Goal: Information Seeking & Learning: Understand process/instructions

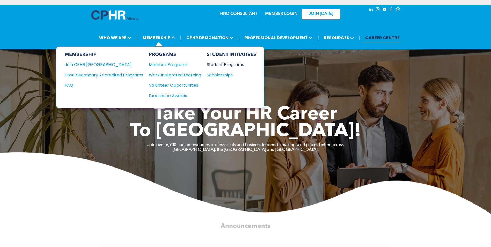
click at [236, 64] on div "Student Programs" at bounding box center [229, 64] width 45 height 6
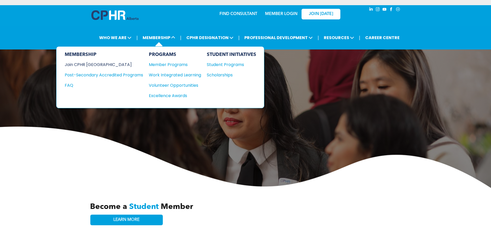
click at [105, 66] on div "Join CPHR [GEOGRAPHIC_DATA]" at bounding box center [100, 64] width 71 height 6
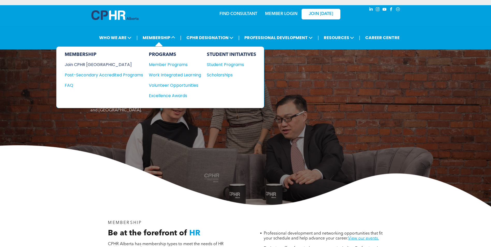
click at [90, 65] on div "Join CPHR [GEOGRAPHIC_DATA]" at bounding box center [100, 64] width 71 height 6
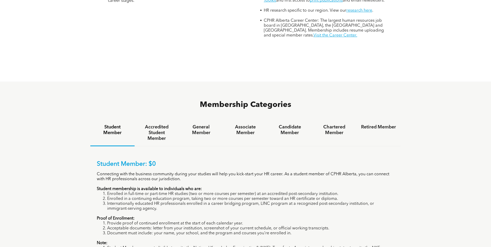
scroll to position [285, 0]
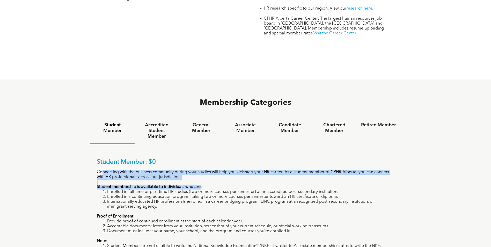
drag, startPoint x: 103, startPoint y: 151, endPoint x: 201, endPoint y: 167, distance: 99.3
click at [201, 167] on div "Student Member: $0 Connecting with the business community during your studies w…" at bounding box center [246, 213] width 298 height 110
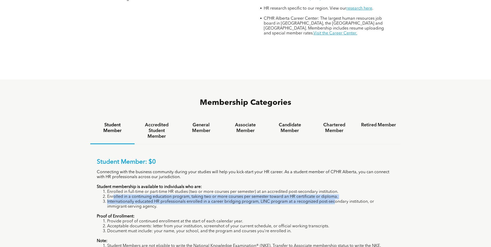
drag, startPoint x: 114, startPoint y: 175, endPoint x: 334, endPoint y: 184, distance: 219.8
click at [334, 190] on ol "Enrolled in full-time or part-time HR studies (two or more courses per semester…" at bounding box center [246, 200] width 298 height 20
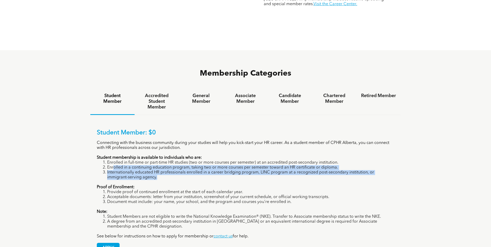
scroll to position [324, 0]
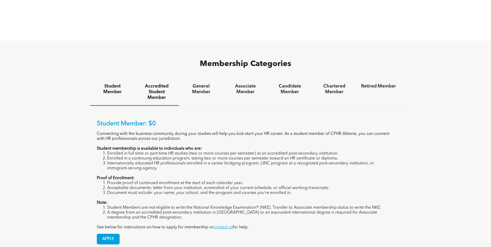
click at [156, 83] on h4 "Accredited Student Member" at bounding box center [156, 91] width 35 height 17
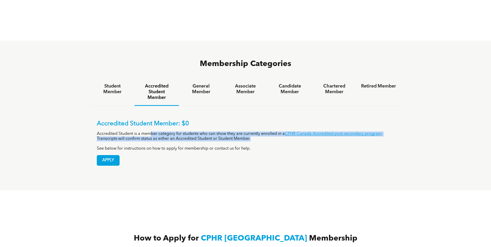
drag, startPoint x: 149, startPoint y: 113, endPoint x: 268, endPoint y: 119, distance: 118.7
click at [268, 132] on p "Accredited Student is a member category for students who can show they are curr…" at bounding box center [246, 137] width 298 height 10
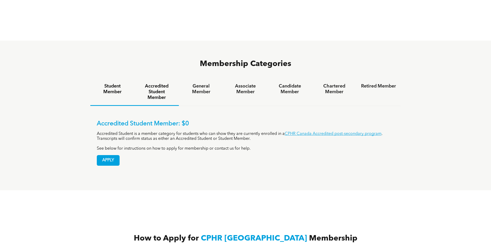
click at [112, 83] on h4 "Student Member" at bounding box center [112, 88] width 35 height 11
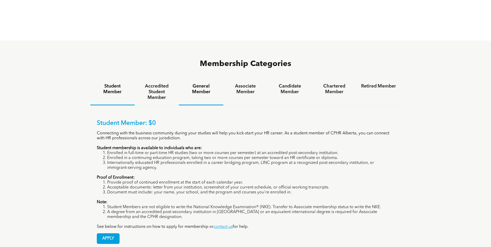
click at [205, 83] on h4 "General Member" at bounding box center [201, 88] width 35 height 11
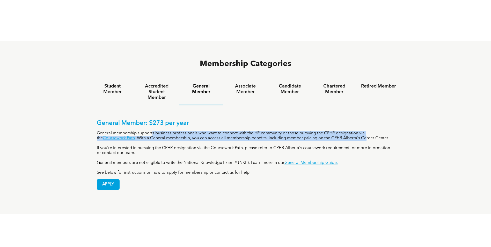
drag, startPoint x: 154, startPoint y: 114, endPoint x: 361, endPoint y: 117, distance: 207.4
click at [361, 131] on p "General membership supports business professionals who want to connect with the…" at bounding box center [246, 136] width 298 height 10
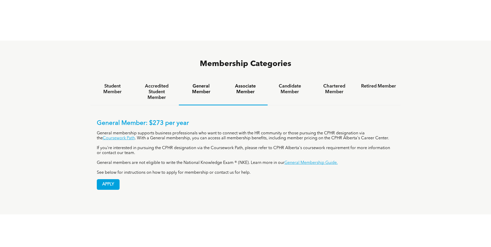
click at [245, 79] on div "Associate Member" at bounding box center [245, 92] width 44 height 27
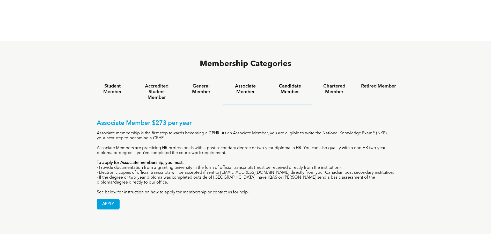
click at [290, 83] on h4 "Candidate Member" at bounding box center [289, 88] width 35 height 11
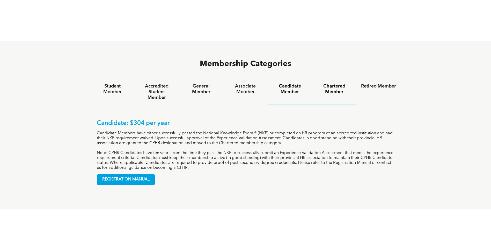
click at [324, 83] on h4 "Chartered Member" at bounding box center [334, 88] width 35 height 11
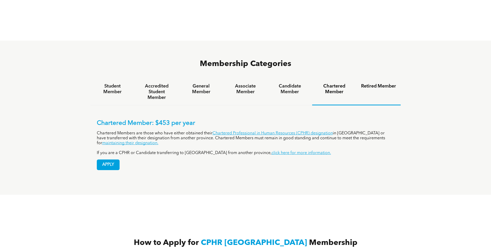
click at [369, 83] on h4 "Retired Member" at bounding box center [378, 86] width 35 height 6
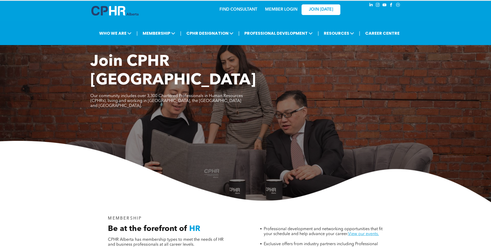
scroll to position [0, 0]
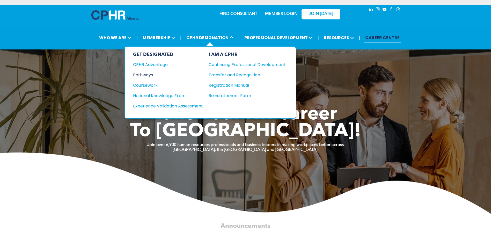
click at [148, 73] on div "Pathways" at bounding box center [164, 75] width 63 height 6
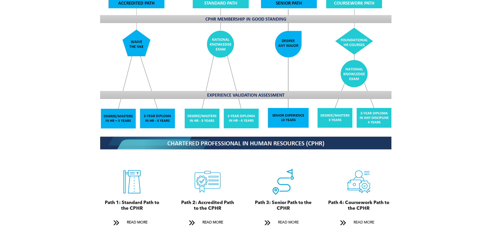
scroll to position [479, 0]
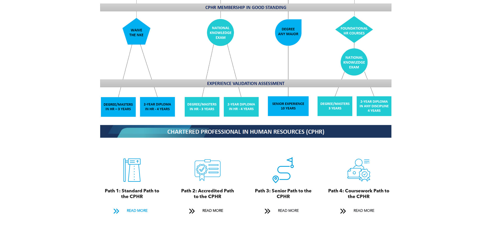
click at [142, 206] on span "READ MORE" at bounding box center [137, 211] width 24 height 10
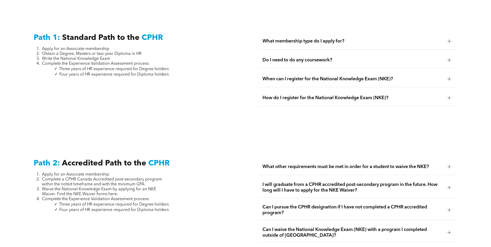
scroll to position [720, 0]
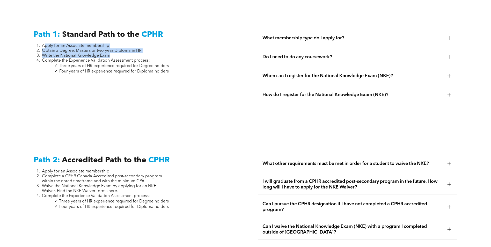
drag, startPoint x: 44, startPoint y: 40, endPoint x: 143, endPoint y: 49, distance: 99.1
click at [143, 49] on ol "Apply for an Associate membership Obtain a Degree, Masters or two-year Diploma …" at bounding box center [101, 54] width 135 height 20
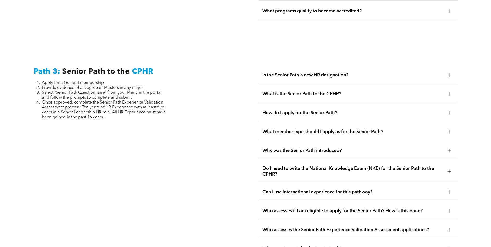
scroll to position [1284, 0]
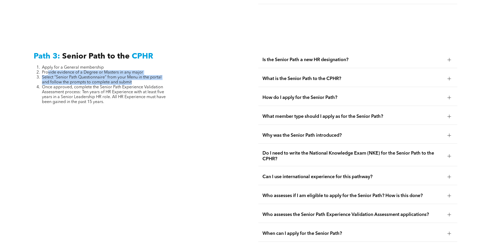
drag, startPoint x: 48, startPoint y: 59, endPoint x: 161, endPoint y: 71, distance: 113.9
click at [161, 71] on ol "Apply for a General membership Provide evidence of a Degree or Masters in any m…" at bounding box center [101, 84] width 135 height 39
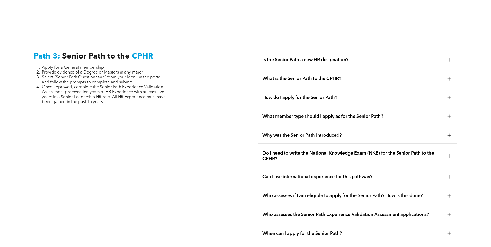
click at [57, 85] on span "Once approved, complete the Senior Path Experience Validation Assessment proces…" at bounding box center [104, 94] width 124 height 19
drag, startPoint x: 57, startPoint y: 76, endPoint x: 166, endPoint y: 89, distance: 109.4
click at [166, 89] on li "Once approved, complete the Senior Path Experience Validation Assessment proces…" at bounding box center [105, 95] width 127 height 20
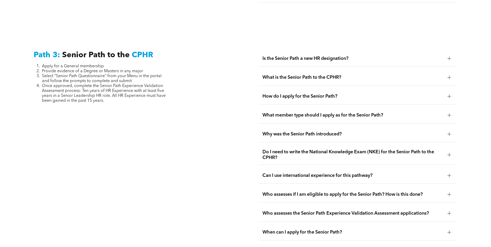
scroll to position [1227, 0]
